Goal: Task Accomplishment & Management: Use online tool/utility

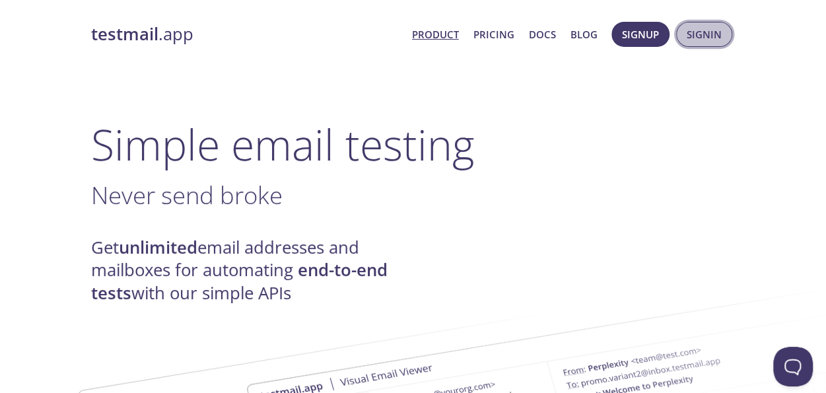
click at [696, 42] on span "Signin" at bounding box center [704, 34] width 35 height 17
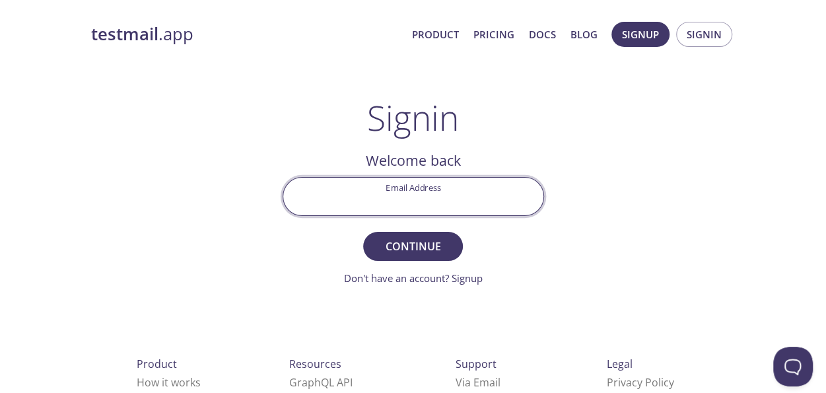
click at [442, 190] on input "Email Address" at bounding box center [413, 197] width 260 height 38
type input "[EMAIL_ADDRESS][DOMAIN_NAME]"
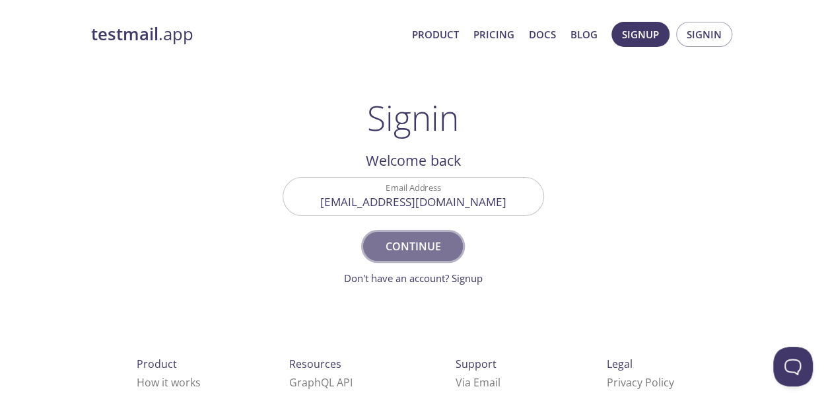
click at [396, 242] on span "Continue" at bounding box center [413, 246] width 70 height 18
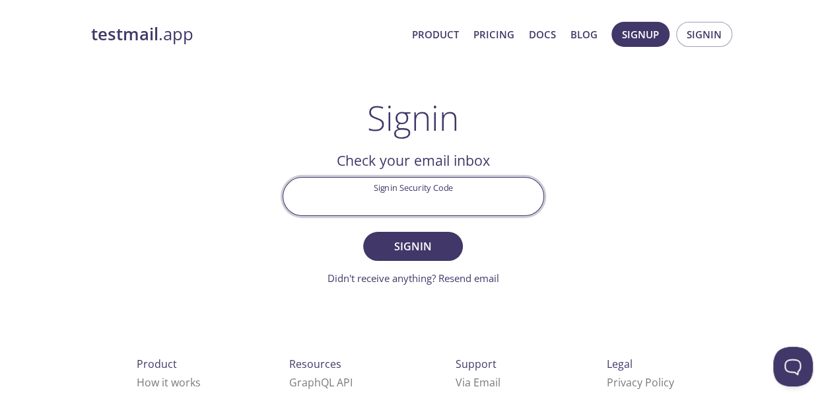
click at [429, 200] on input "Signin Security Code" at bounding box center [413, 197] width 260 height 38
paste input "8U4K2TC"
type input "8U4K2TC"
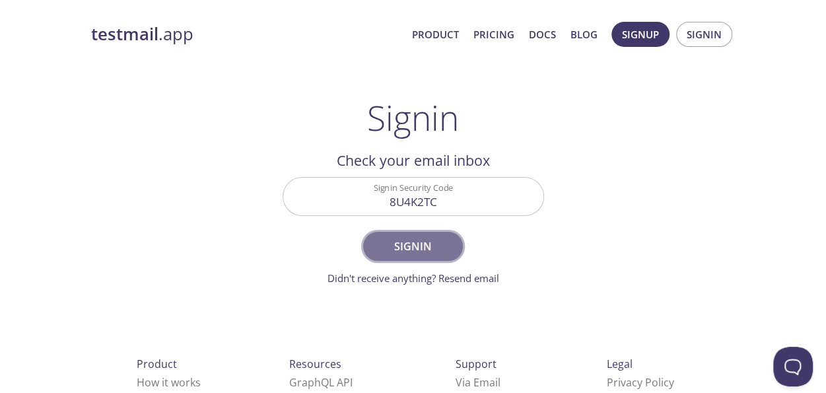
click at [404, 243] on span "Signin" at bounding box center [413, 246] width 70 height 18
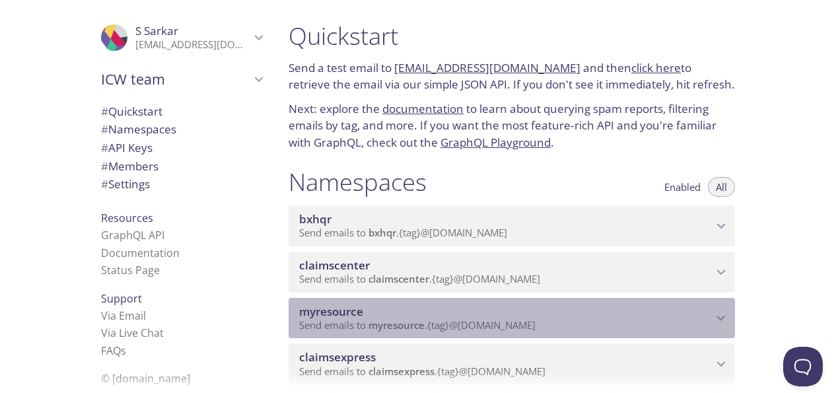
click at [720, 323] on icon "myresource namespace" at bounding box center [721, 318] width 17 height 17
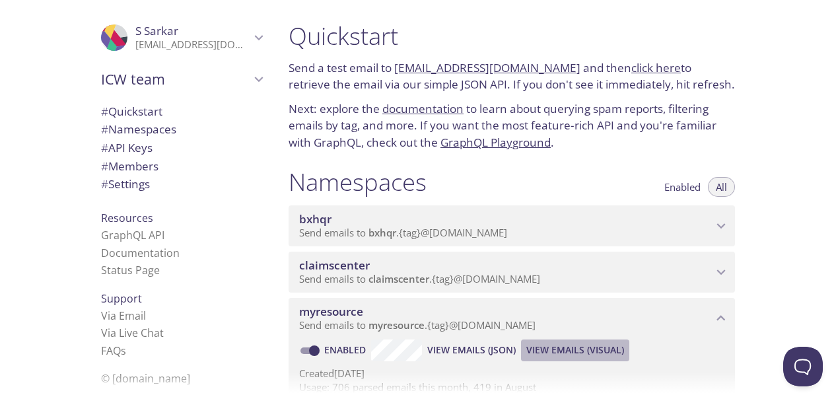
click at [582, 349] on span "View Emails (Visual)" at bounding box center [575, 350] width 98 height 16
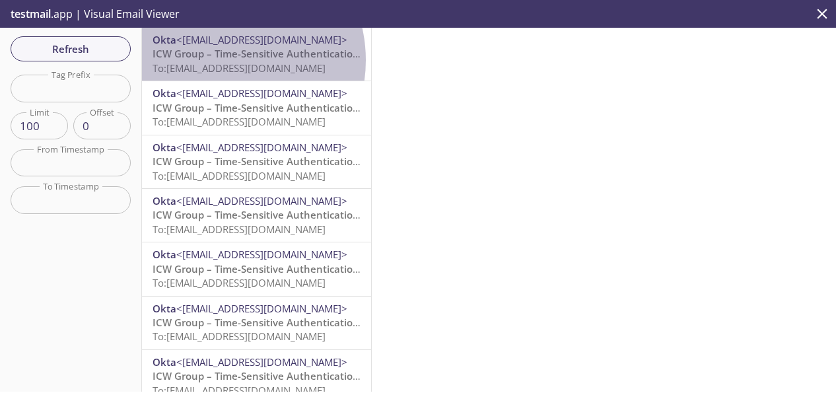
click at [221, 60] on span "ICW Group – Time-Sensitive Authentication Code" at bounding box center [270, 53] width 234 height 13
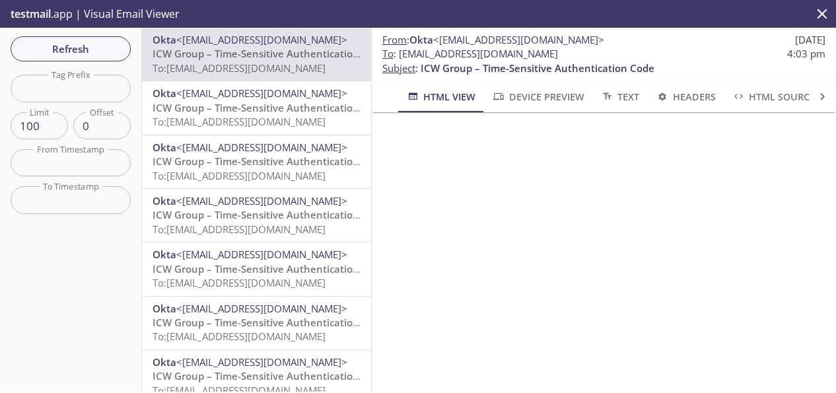
click at [611, 59] on span "To : [EMAIL_ADDRESS][DOMAIN_NAME] 4:03 pm" at bounding box center [603, 54] width 443 height 14
drag, startPoint x: 611, startPoint y: 59, endPoint x: 401, endPoint y: 53, distance: 210.1
click at [401, 53] on span "To : [EMAIL_ADDRESS][DOMAIN_NAME] 4:03 pm" at bounding box center [603, 54] width 443 height 14
copy span "[EMAIL_ADDRESS][DOMAIN_NAME]"
click at [104, 50] on span "Refresh" at bounding box center [70, 48] width 99 height 17
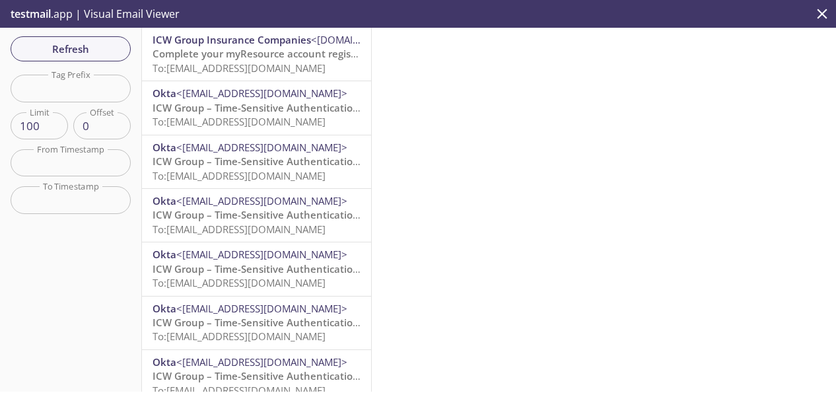
click at [282, 61] on span "To: [EMAIL_ADDRESS][DOMAIN_NAME]" at bounding box center [239, 67] width 173 height 13
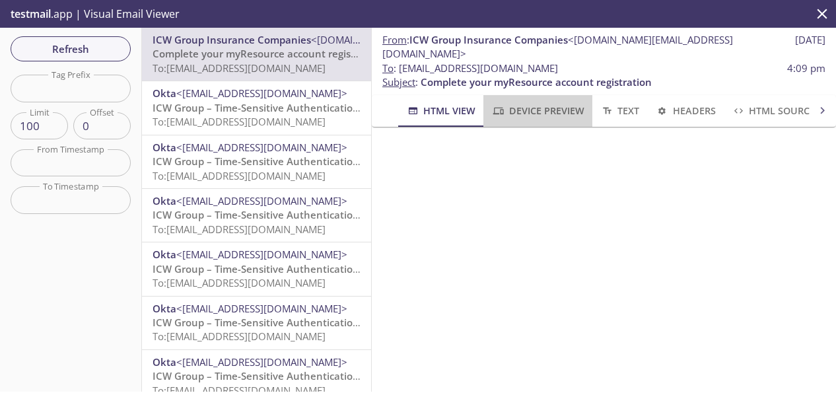
click at [559, 102] on span "Device Preview" at bounding box center [537, 110] width 92 height 17
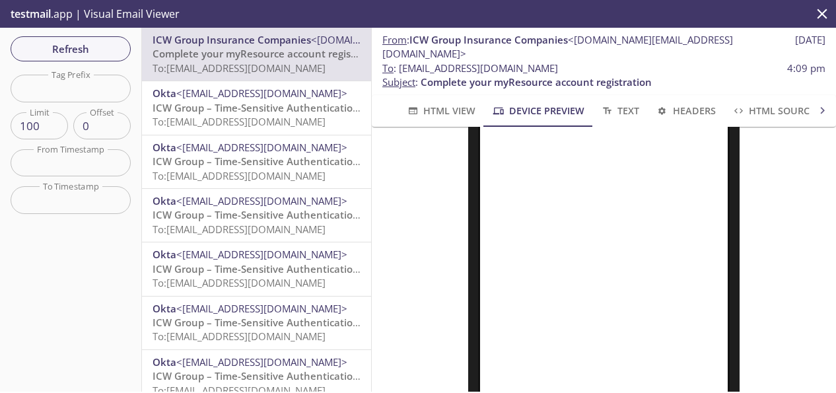
scroll to position [198, 0]
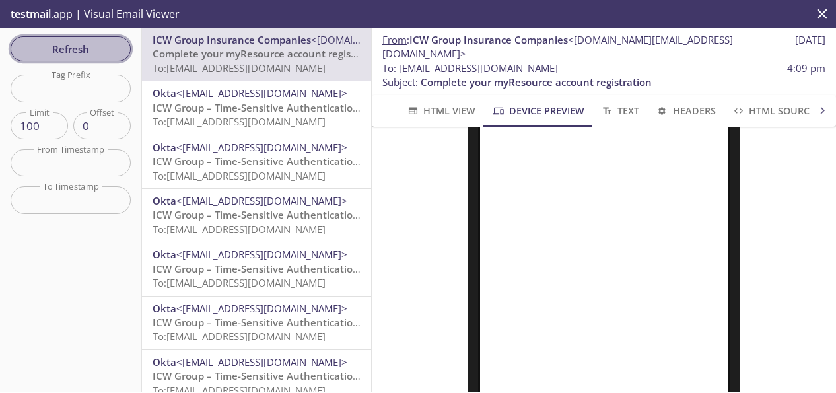
click at [87, 48] on span "Refresh" at bounding box center [70, 48] width 99 height 17
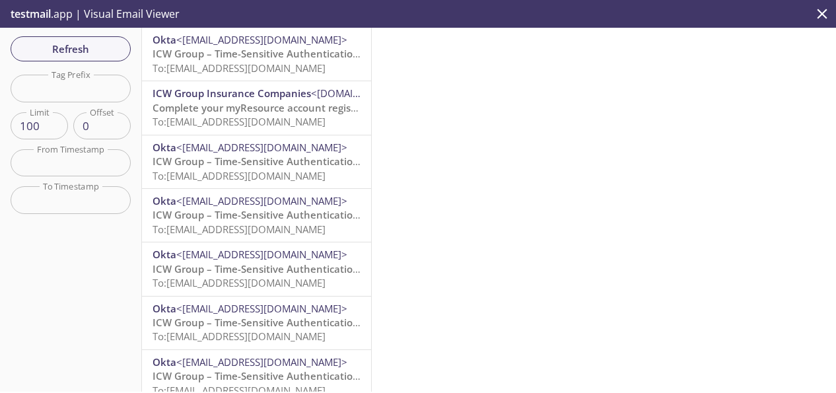
click at [289, 55] on span "ICW Group – Time-Sensitive Authentication Code" at bounding box center [270, 53] width 234 height 13
